Goal: Information Seeking & Learning: Learn about a topic

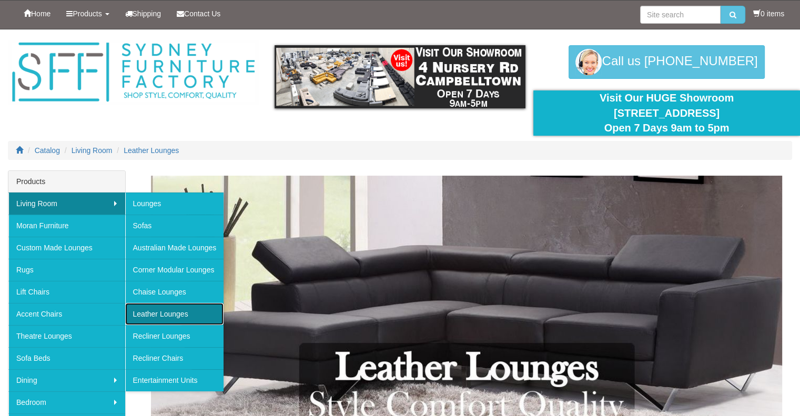
click at [186, 309] on link "Leather Lounges" at bounding box center [174, 314] width 99 height 22
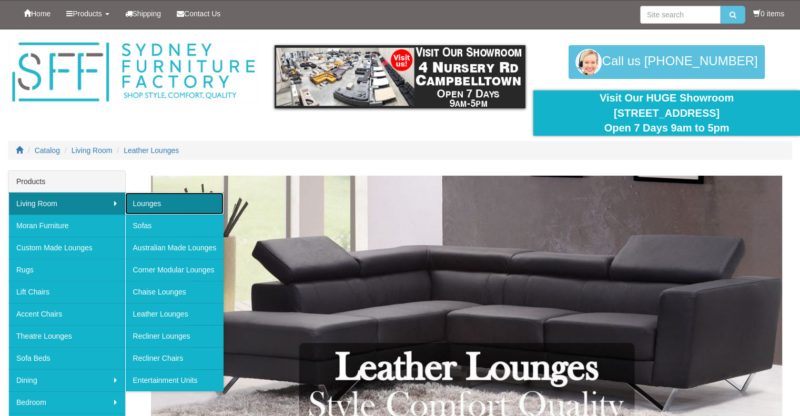
click at [151, 203] on link "Lounges" at bounding box center [174, 204] width 99 height 22
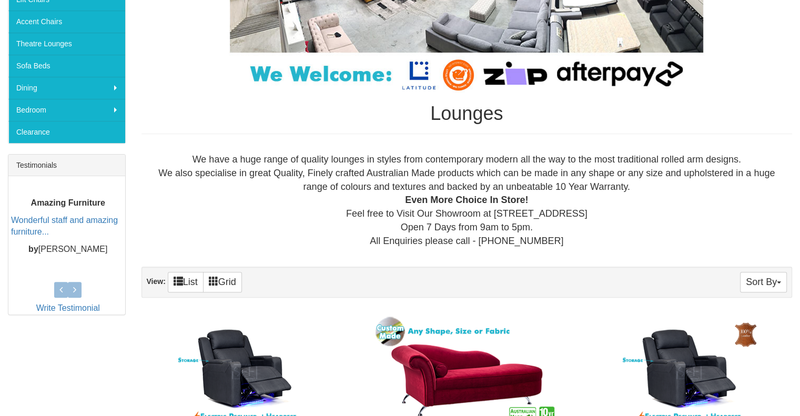
scroll to position [316, 0]
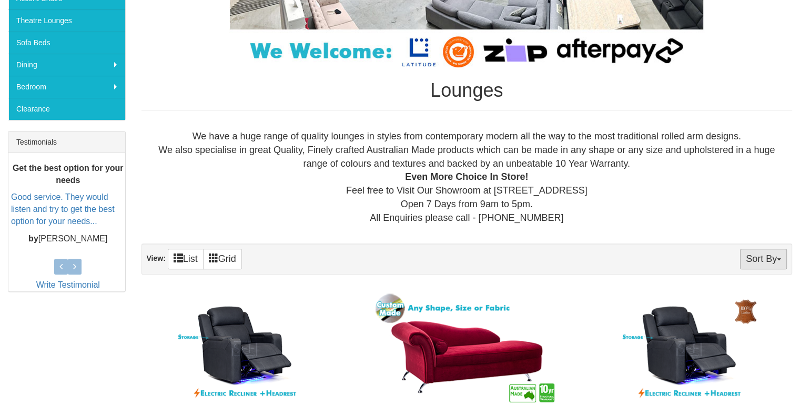
click at [768, 265] on button "Sort By" at bounding box center [763, 259] width 47 height 21
click at [662, 218] on div "We have a huge range of quality lounges in styles from contemporary modern all …" at bounding box center [467, 177] width 635 height 95
